Goal: Task Accomplishment & Management: Use online tool/utility

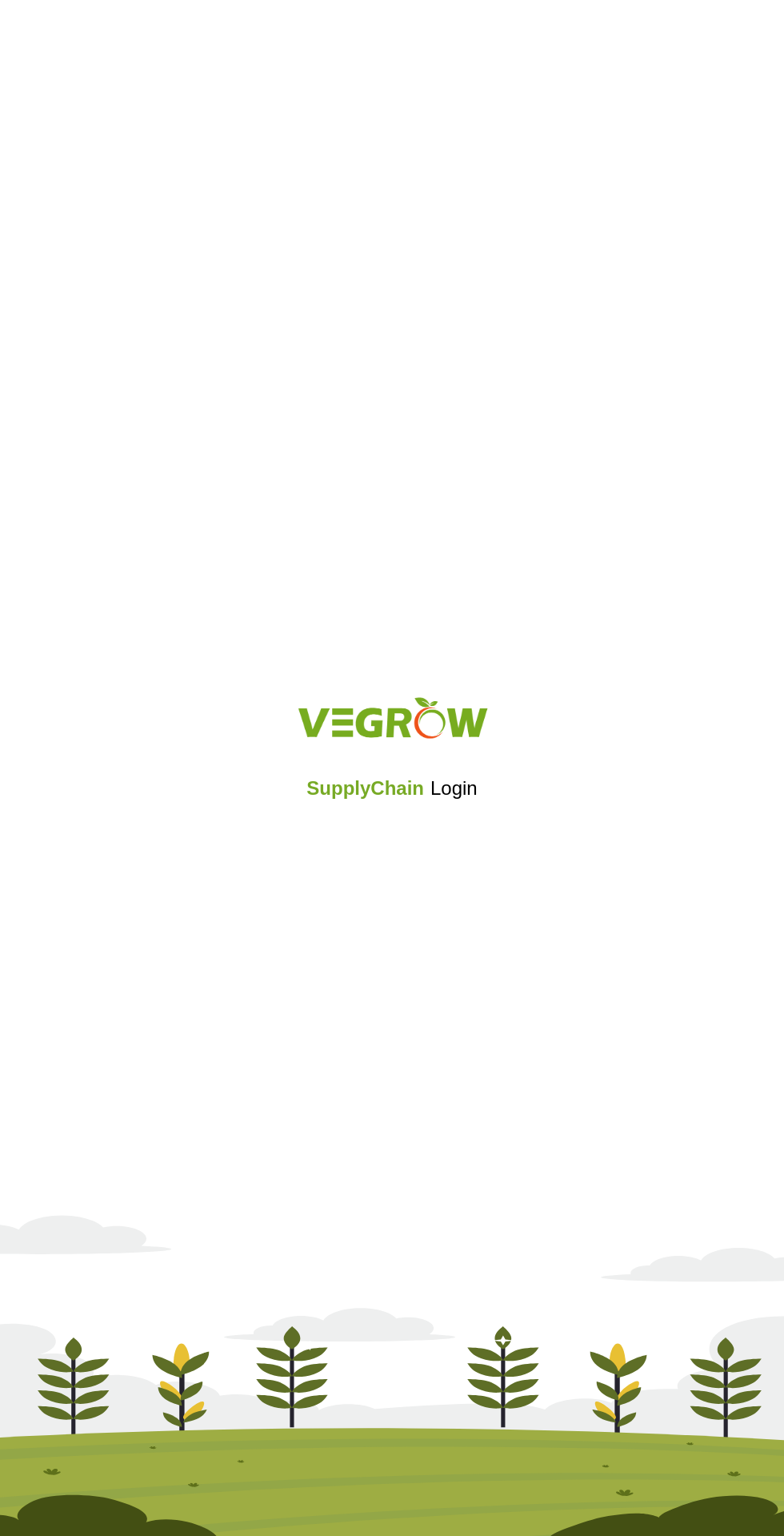
click at [417, 850] on div "SupplyChain Login" at bounding box center [392, 768] width 784 height 192
click at [415, 858] on div "SupplyChain Login" at bounding box center [392, 768] width 784 height 192
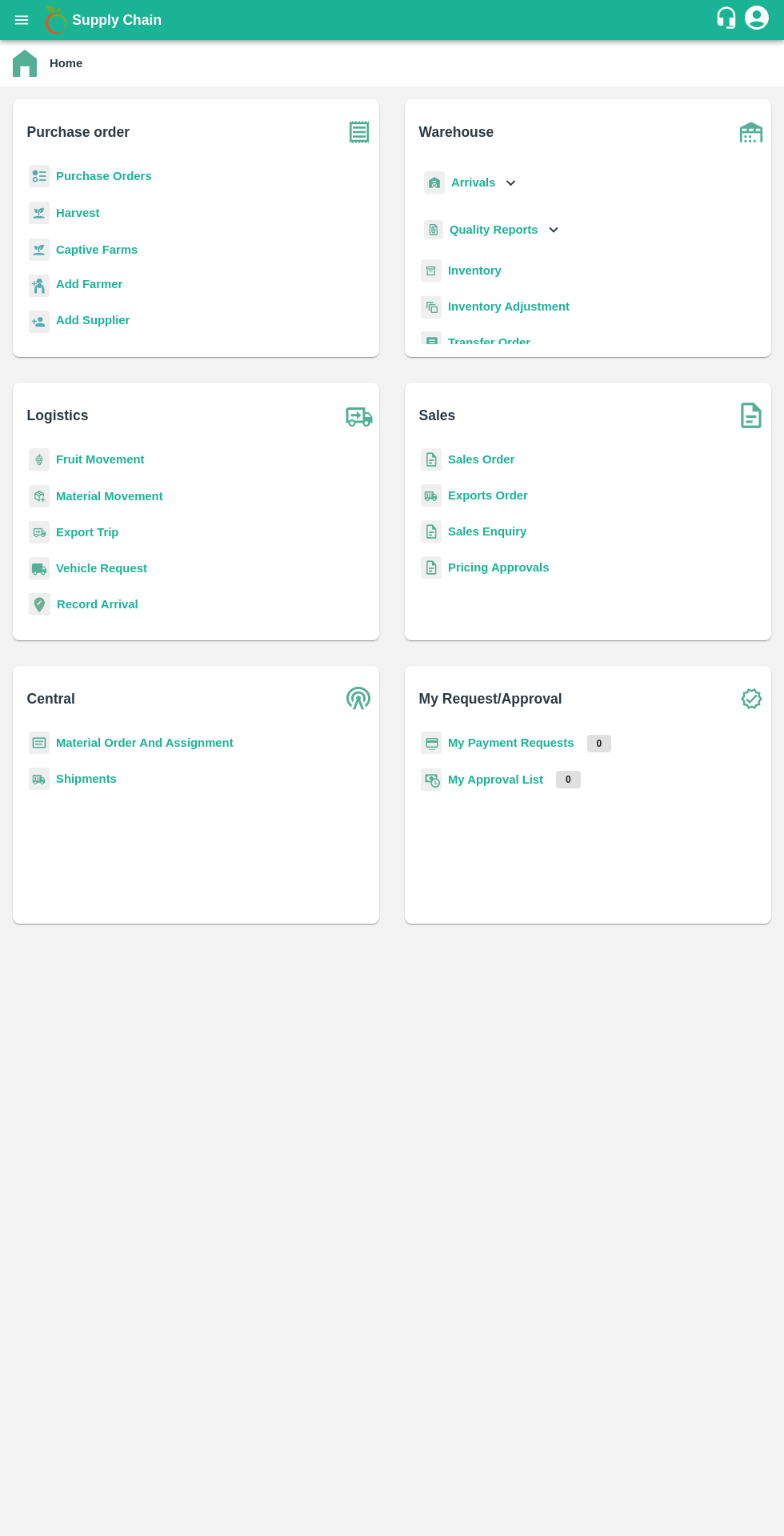
click at [128, 178] on b "Purchase Orders" at bounding box center [103, 175] width 96 height 13
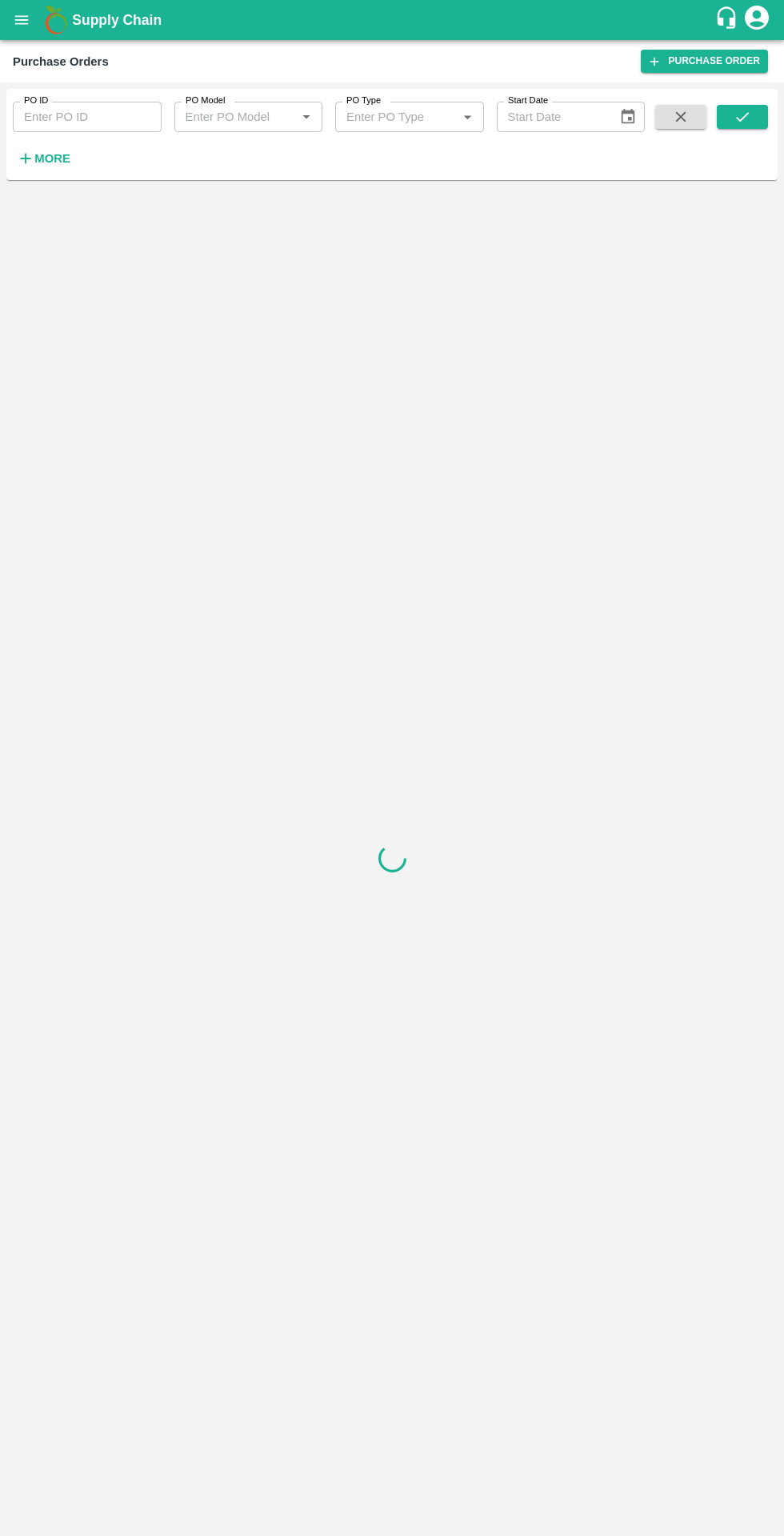
click at [61, 164] on strong "More" at bounding box center [52, 158] width 36 height 13
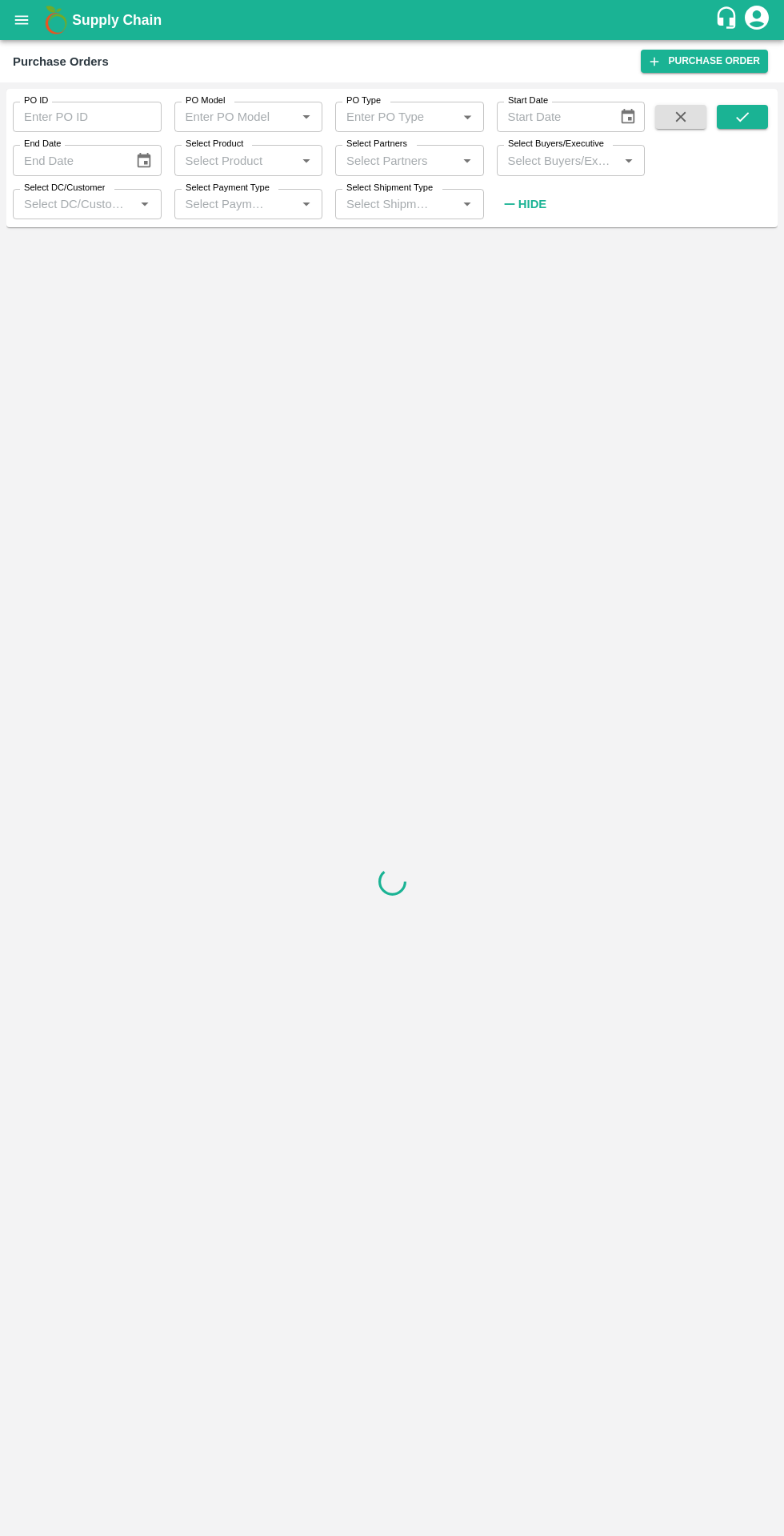
click at [75, 205] on input "Select DC/Customer" at bounding box center [73, 204] width 113 height 21
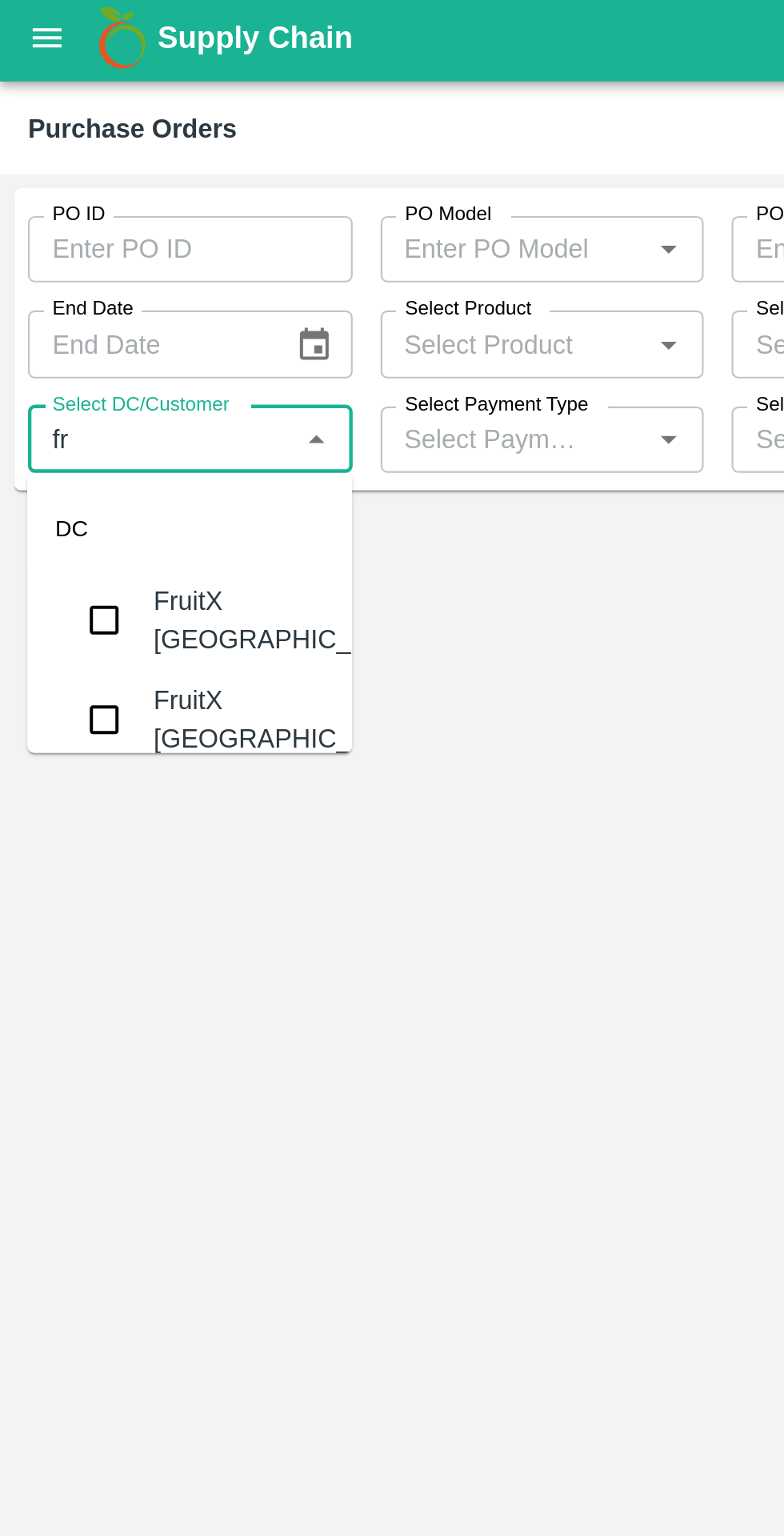
type input "fru"
click at [39, 287] on input "checkbox" at bounding box center [47, 286] width 32 height 32
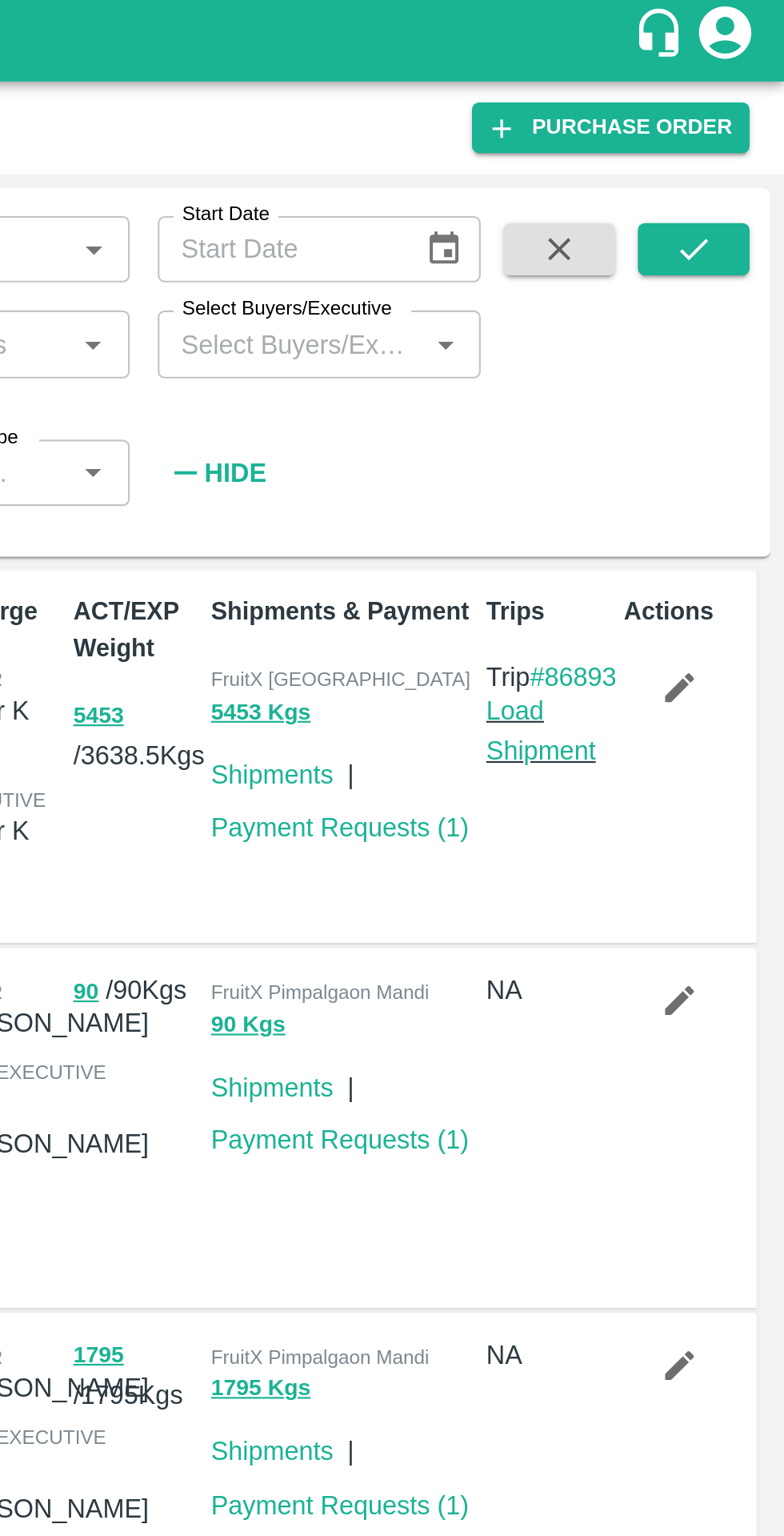
click at [740, 117] on icon "submit" at bounding box center [742, 117] width 17 height 17
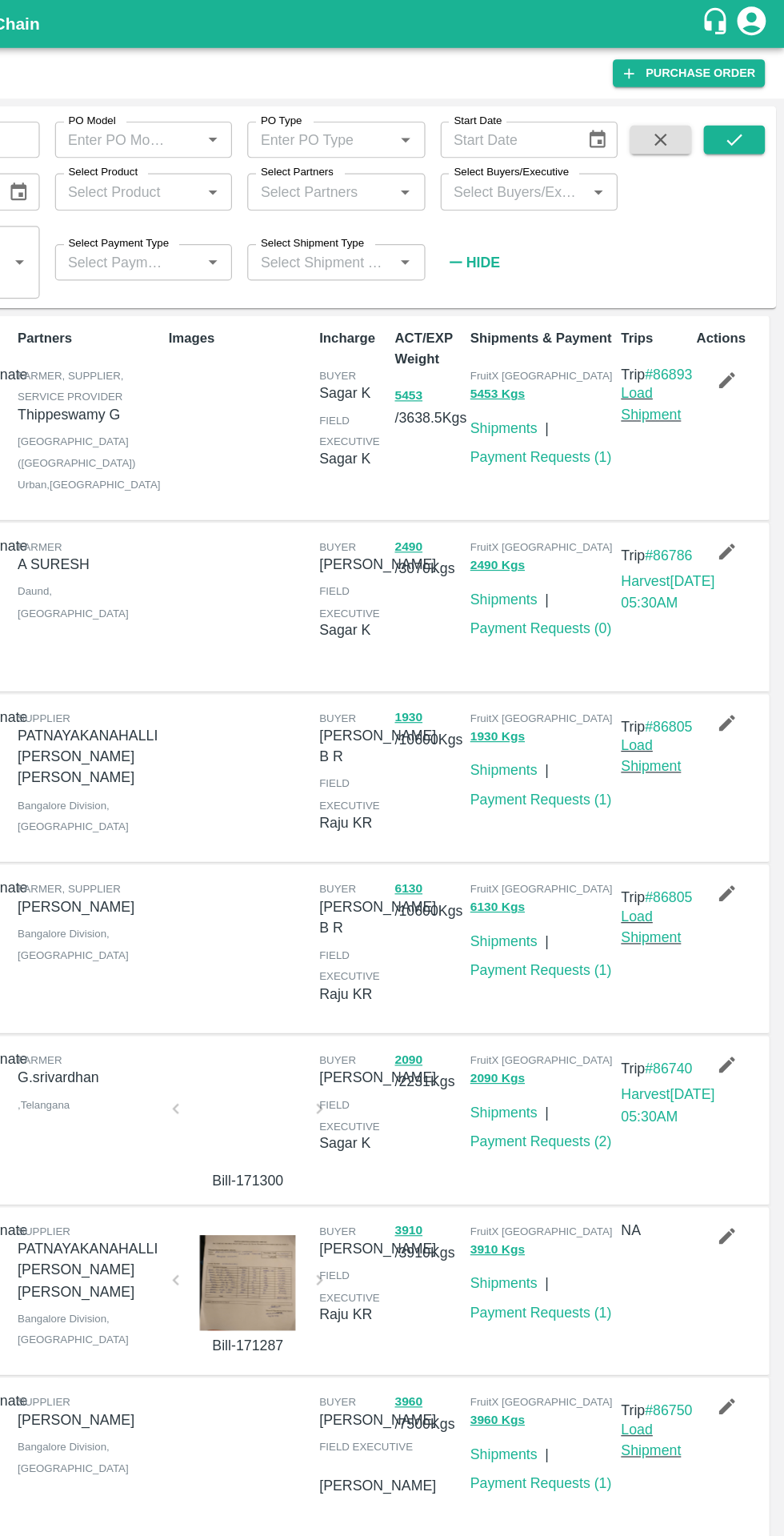
click at [577, 674] on link "Payment Requests ( 1 )" at bounding box center [580, 667] width 118 height 13
click at [541, 860] on div "FruitX Bangalore 6130 Kgs Shipments | Payment Requests ( 1 )" at bounding box center [578, 792] width 127 height 133
click at [563, 817] on link "Payment Requests ( 1 )" at bounding box center [580, 810] width 118 height 13
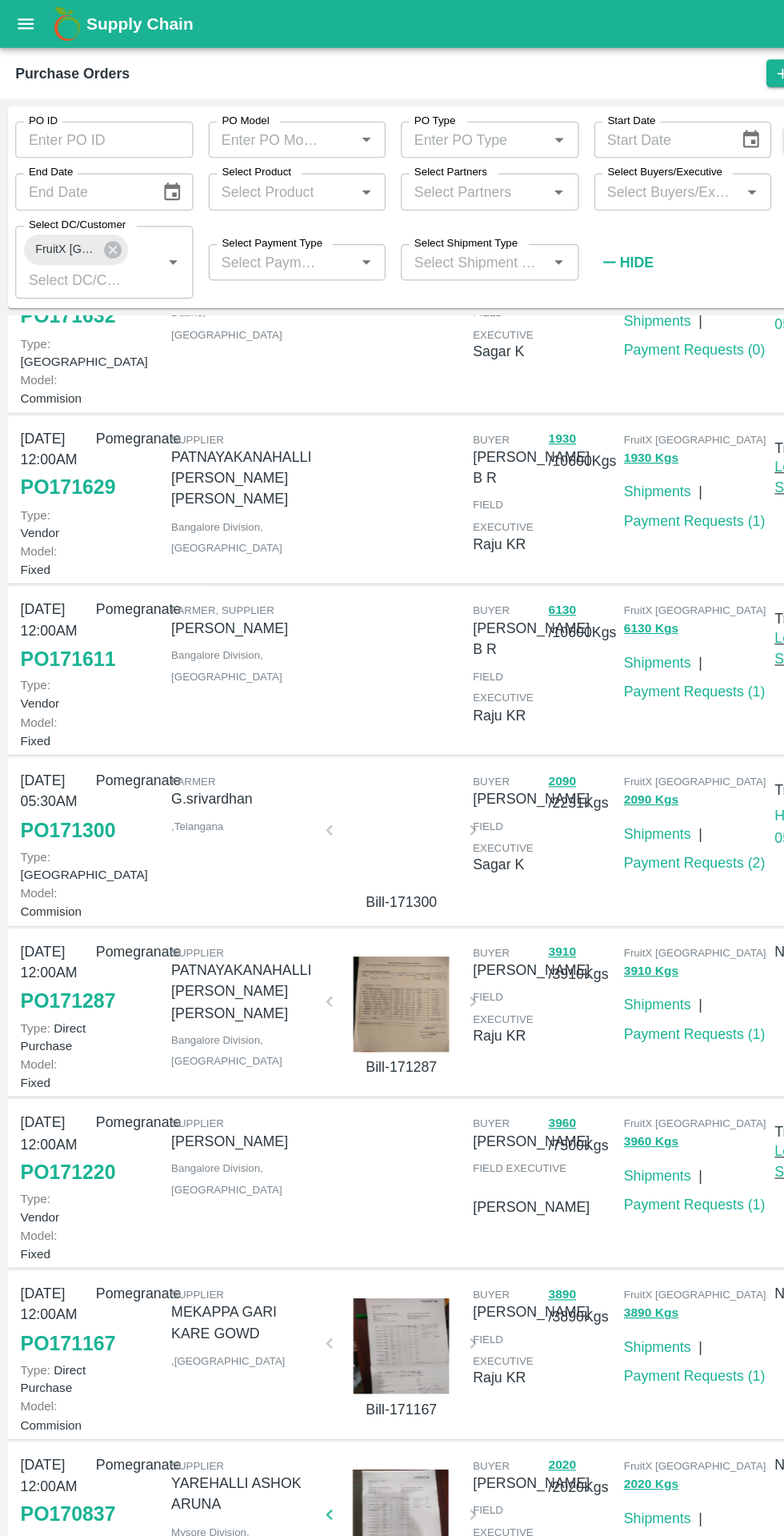
scroll to position [524, 0]
